Goal: Register for event/course

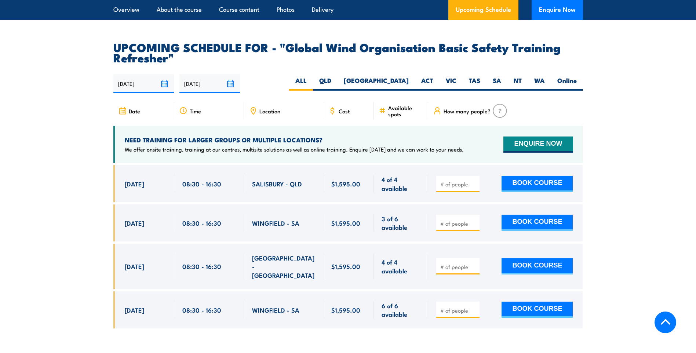
scroll to position [1156, 0]
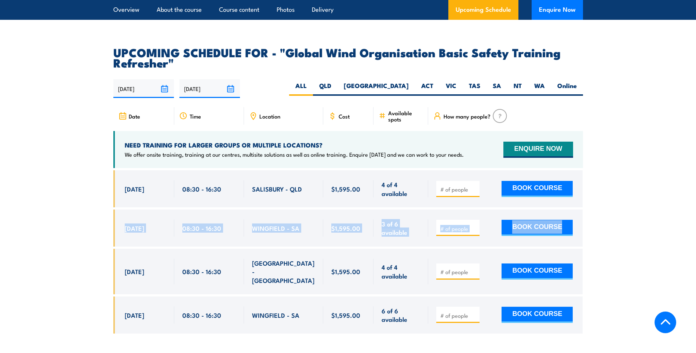
drag, startPoint x: 695, startPoint y: 212, endPoint x: 698, endPoint y: 236, distance: 24.7
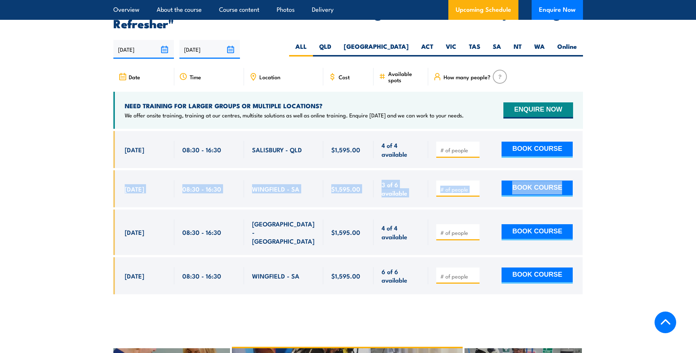
scroll to position [1234, 0]
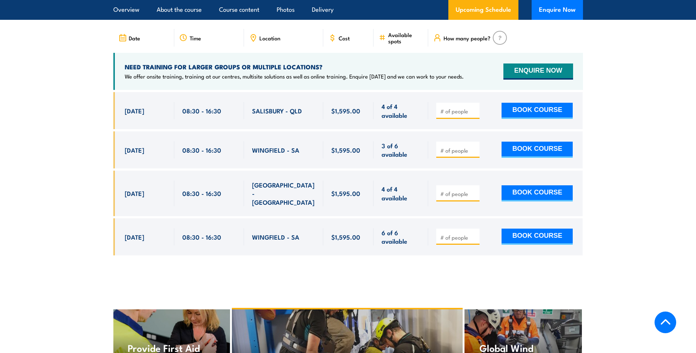
click at [52, 187] on section "UPCOMING SCHEDULE FOR - "Global Wind Organisation Basic Safety Training Refresh…" at bounding box center [348, 118] width 696 height 298
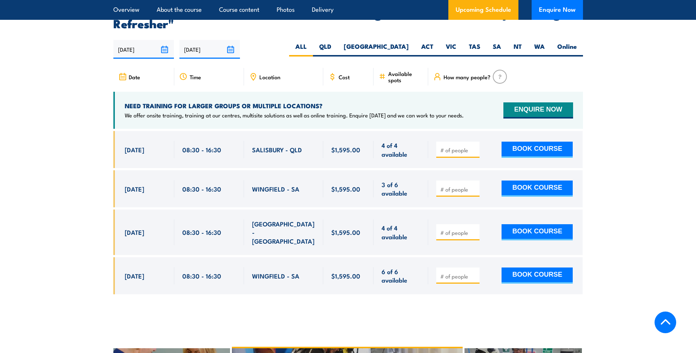
scroll to position [1156, 0]
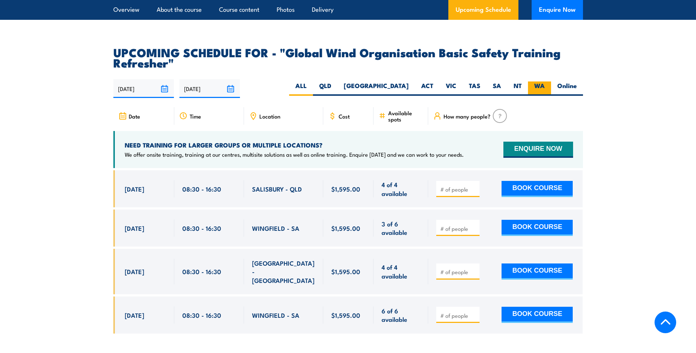
click at [542, 91] on label "WA" at bounding box center [539, 88] width 23 height 14
click at [545, 86] on input "WA" at bounding box center [547, 83] width 5 height 5
radio input "true"
